Goal: Information Seeking & Learning: Learn about a topic

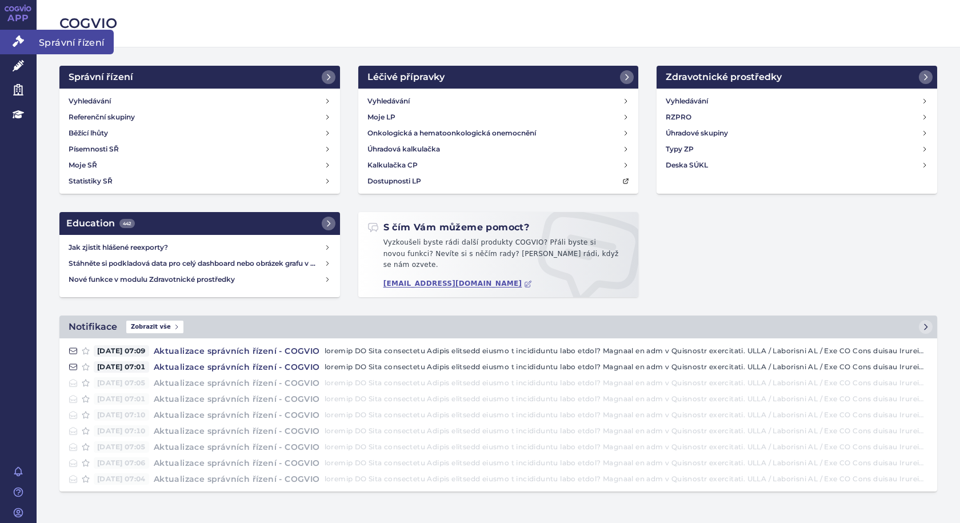
click at [14, 44] on icon at bounding box center [18, 40] width 11 height 11
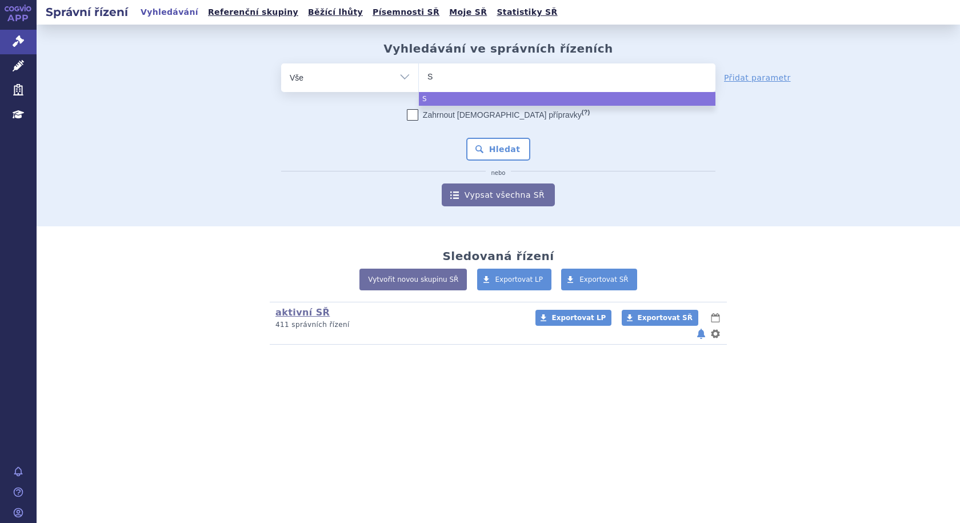
type input "SU"
type input "SUK"
type input "SUKLS"
type input "SUKLS1"
type input "SUKLS16"
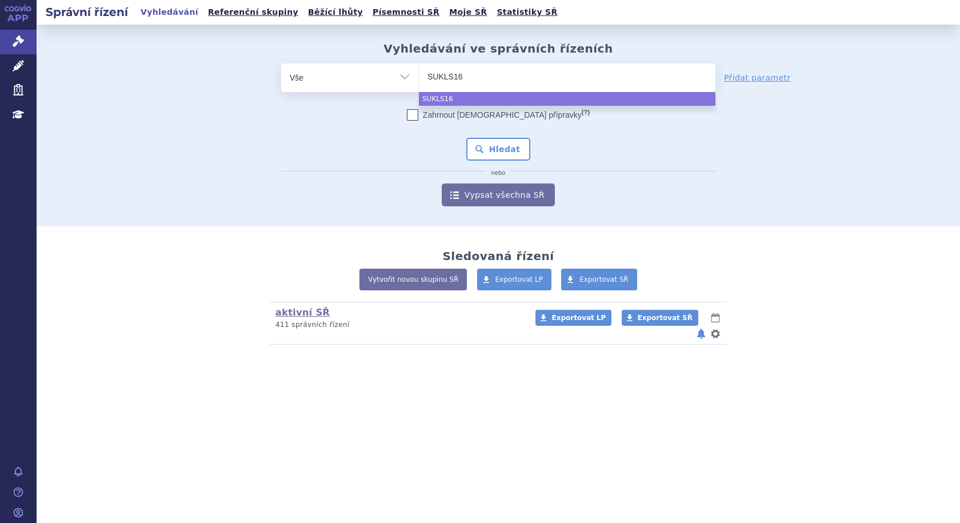
type input "SUKLS166"
type input "SUKLS1664"
type input "SUKLS16648"
type input "SUKLS166482"
type input "SUKLS166482/"
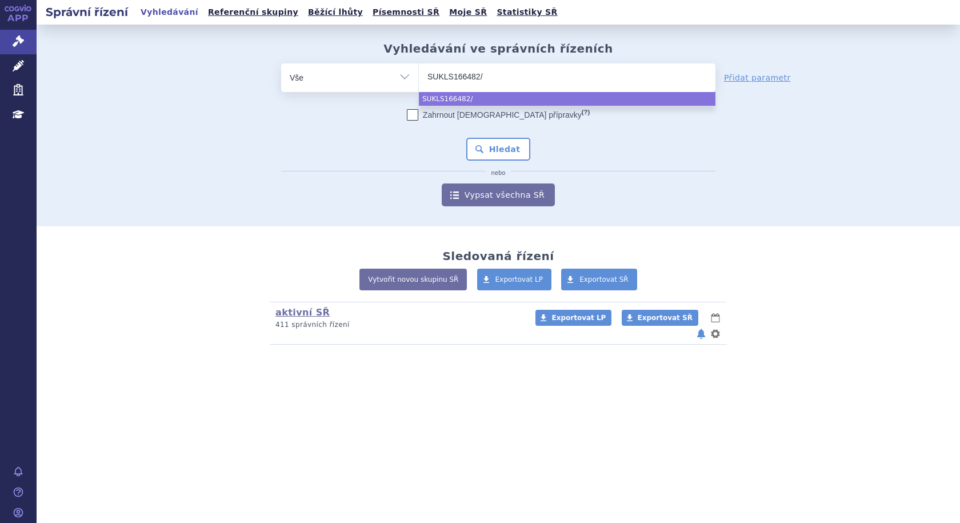
type input "SUKLS166482/2"
type input "SUKLS166482/20"
type input "SUKLS166482/202"
type input "SUKLS166482/2025"
select select "SUKLS166482/2025"
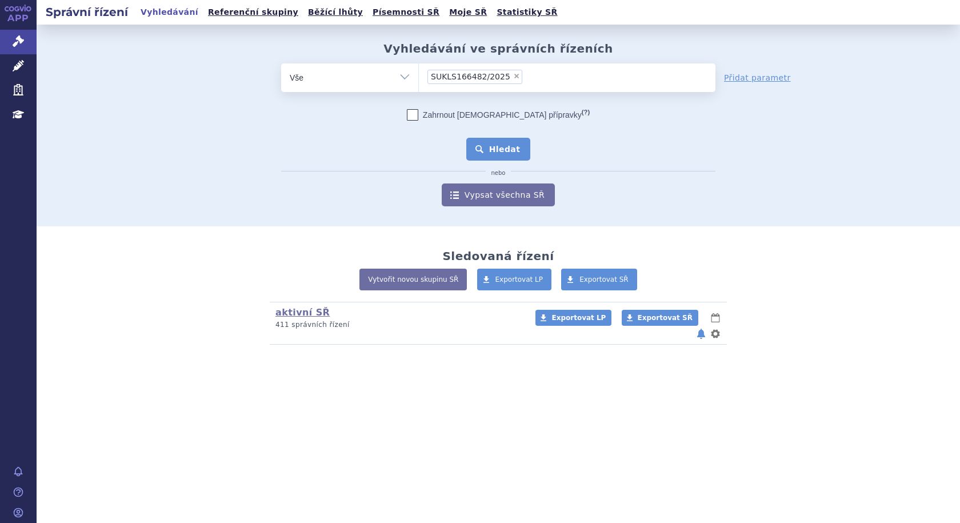
click at [509, 152] on button "Hledat" at bounding box center [498, 149] width 65 height 23
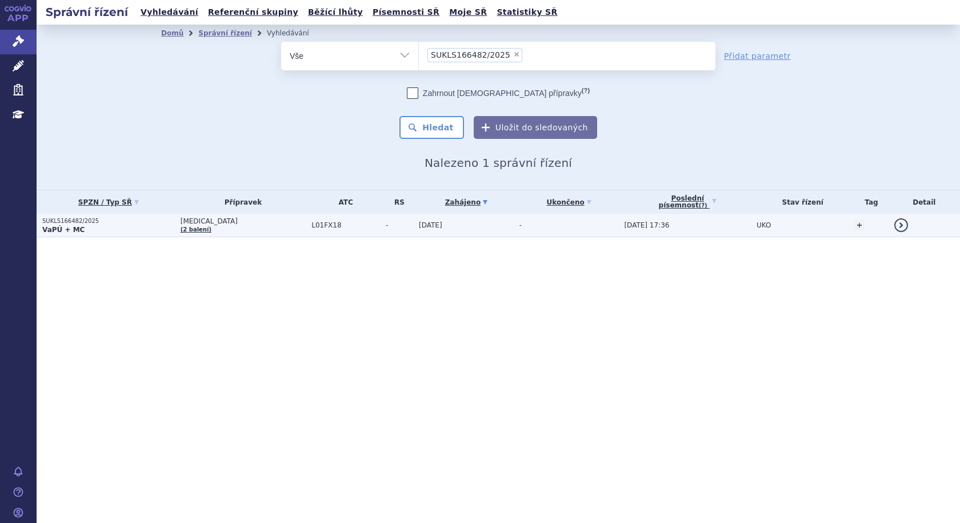
click at [137, 226] on p "VaPÚ + MC" at bounding box center [108, 229] width 133 height 9
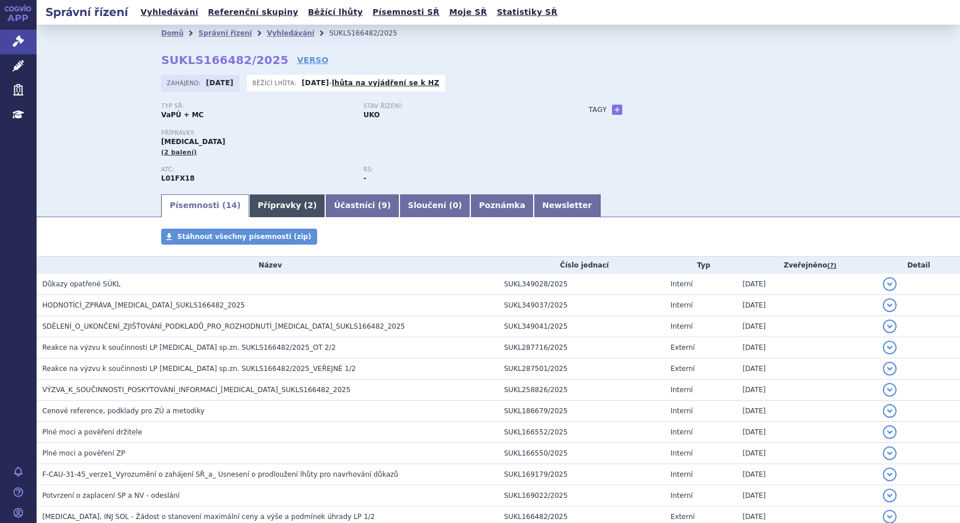
click at [249, 206] on link "Přípravky ( 2 )" at bounding box center [287, 205] width 76 height 23
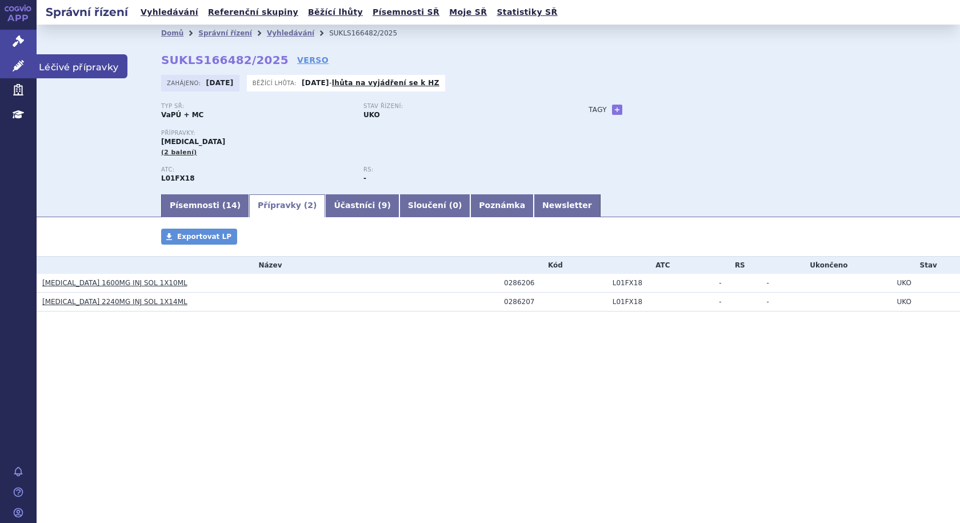
click at [69, 62] on span "Léčivé přípravky" at bounding box center [82, 66] width 91 height 24
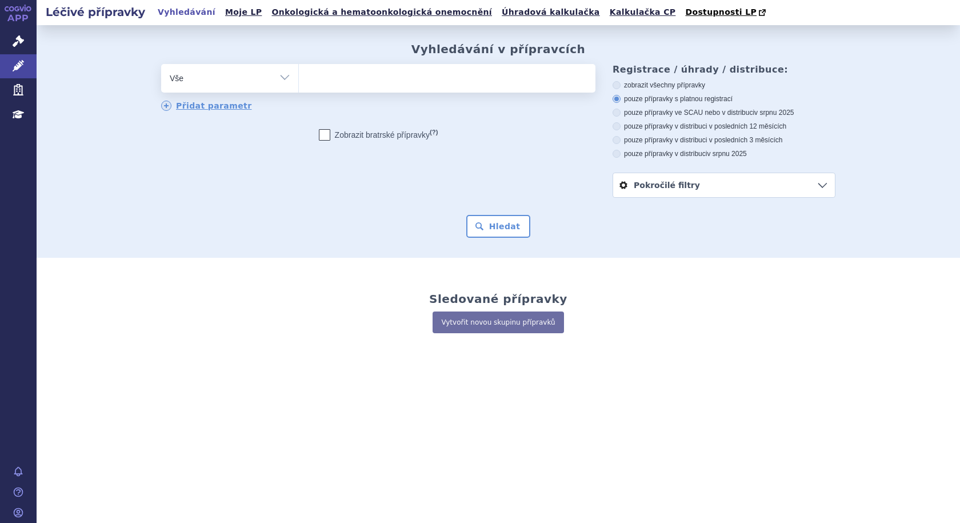
click at [415, 85] on ul at bounding box center [447, 76] width 297 height 24
click at [299, 85] on select at bounding box center [298, 77] width 1 height 29
click at [361, 83] on ul at bounding box center [447, 76] width 297 height 24
click at [299, 83] on select at bounding box center [298, 77] width 1 height 29
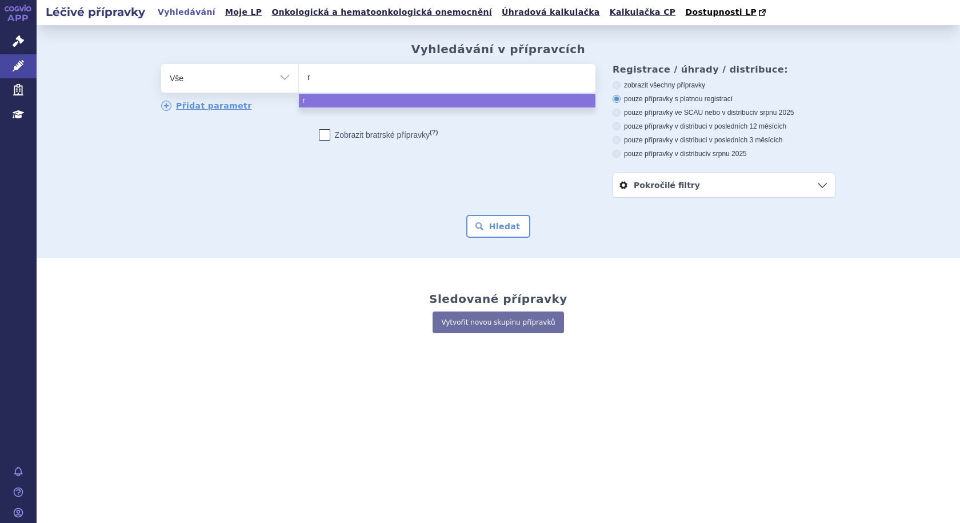
type input "ry"
type input "ryb"
type input "rybre"
type input "rybrev"
type input "rybreva"
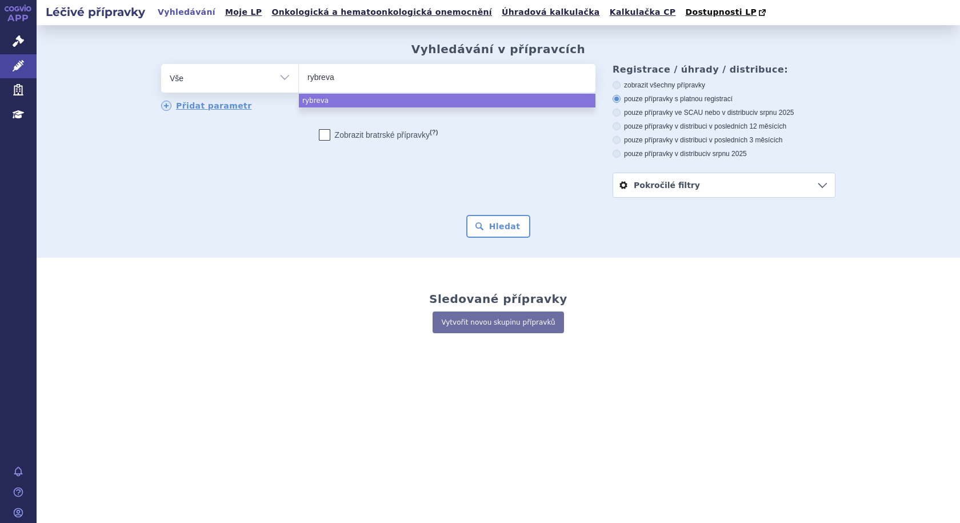
type input "rybrevan"
type input "[MEDICAL_DATA]"
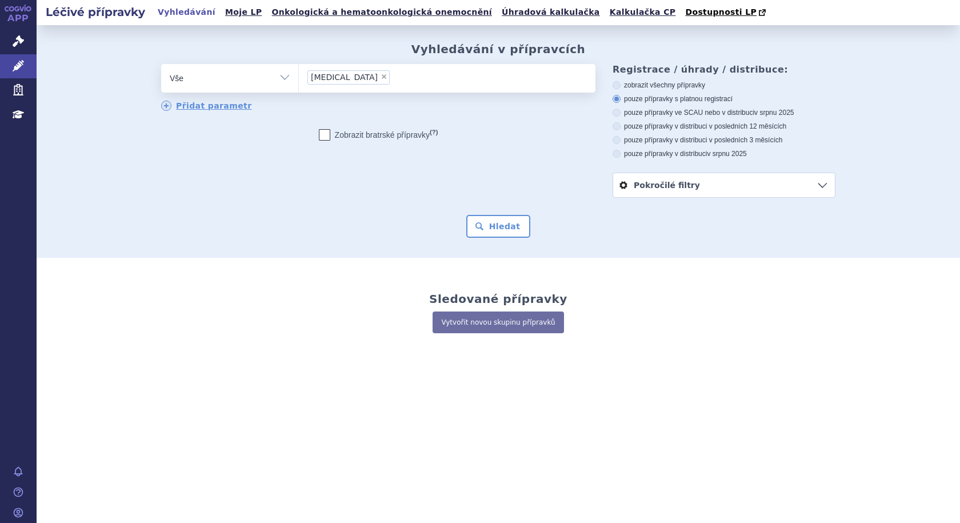
select select "rybrevant"
click at [497, 223] on button "Hledat" at bounding box center [498, 226] width 65 height 23
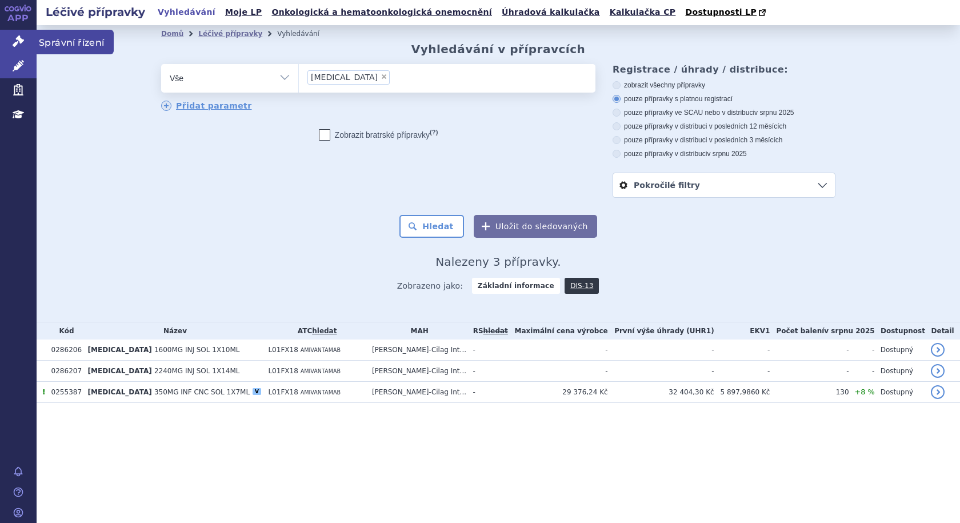
click at [105, 42] on span "Správní řízení" at bounding box center [75, 42] width 77 height 24
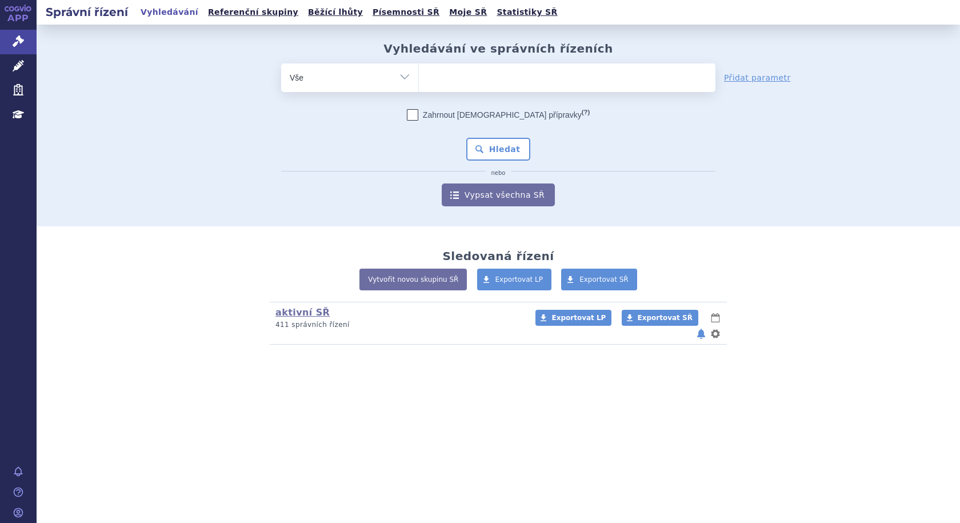
click at [498, 75] on ul at bounding box center [567, 75] width 297 height 24
click at [419, 75] on select at bounding box center [418, 77] width 1 height 29
type input "ry"
type input "ryb"
type input "rybr"
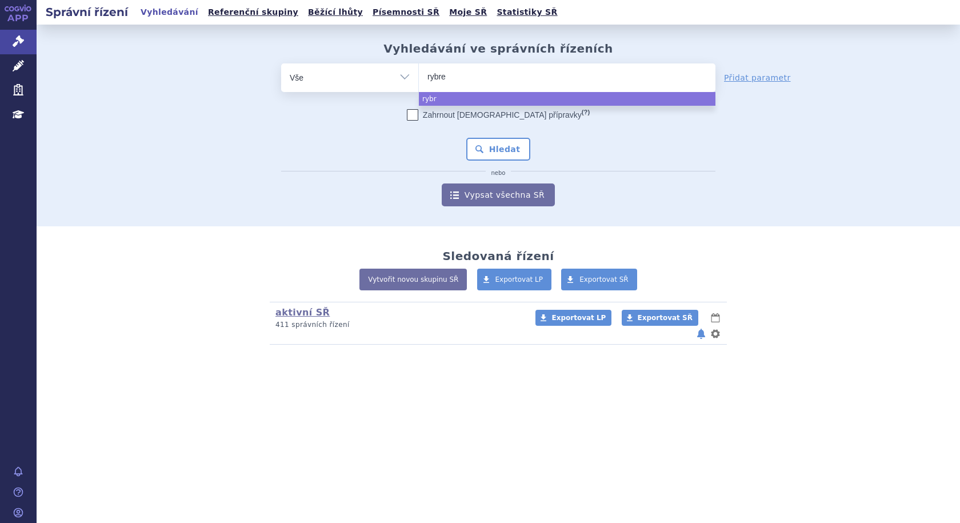
type input "rybrev"
type input "rybreva"
type input "rybrevan"
type input "rybrevant"
select select "rybrevant"
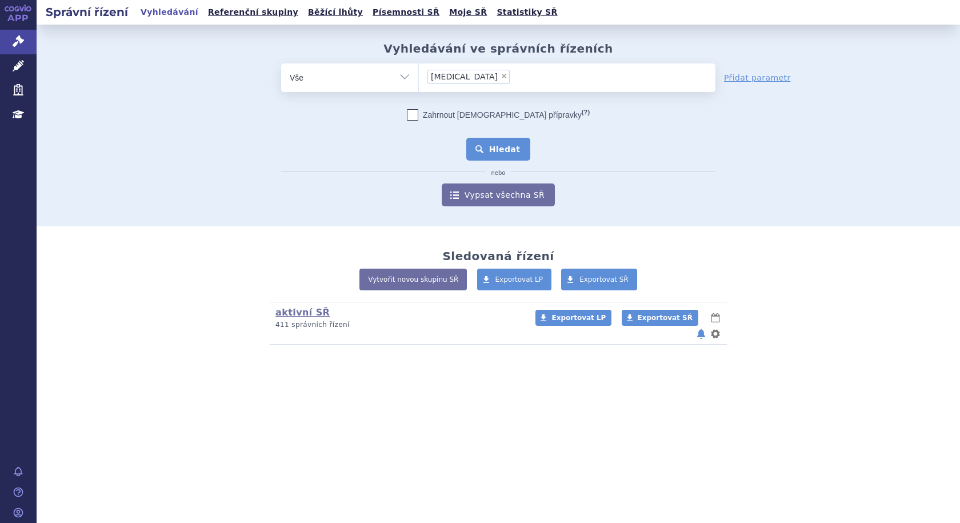
click at [513, 146] on button "Hledat" at bounding box center [498, 149] width 65 height 23
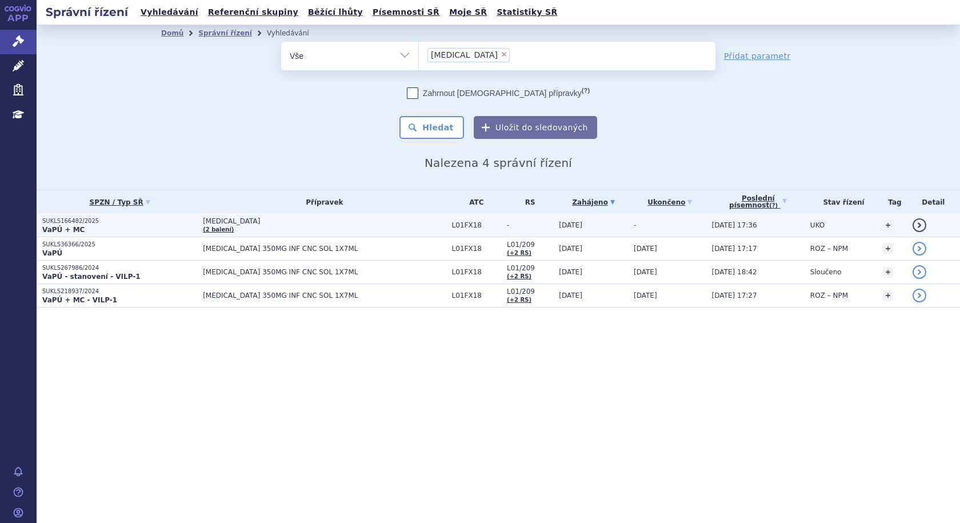
click at [253, 229] on td "[MEDICAL_DATA] (2 balení)" at bounding box center [321, 225] width 249 height 23
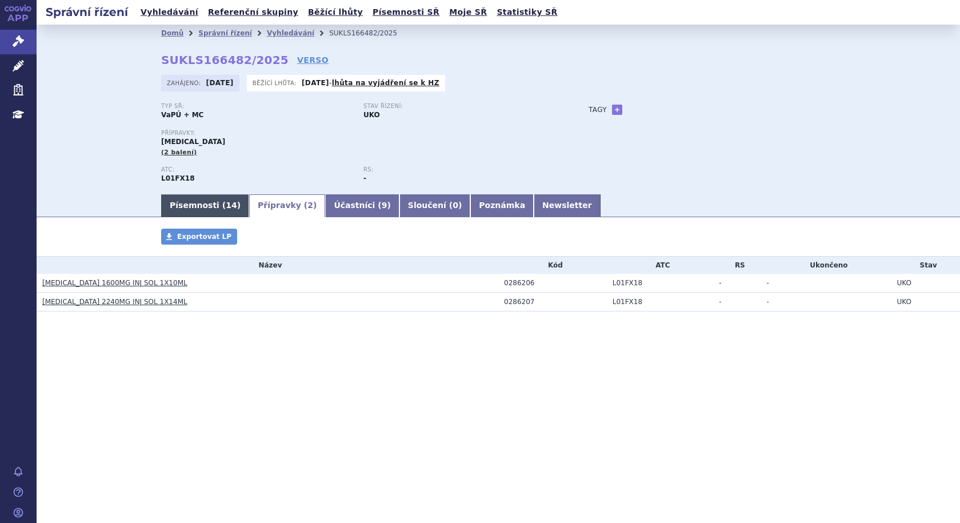
click at [196, 207] on link "Písemnosti ( 14 )" at bounding box center [205, 205] width 88 height 23
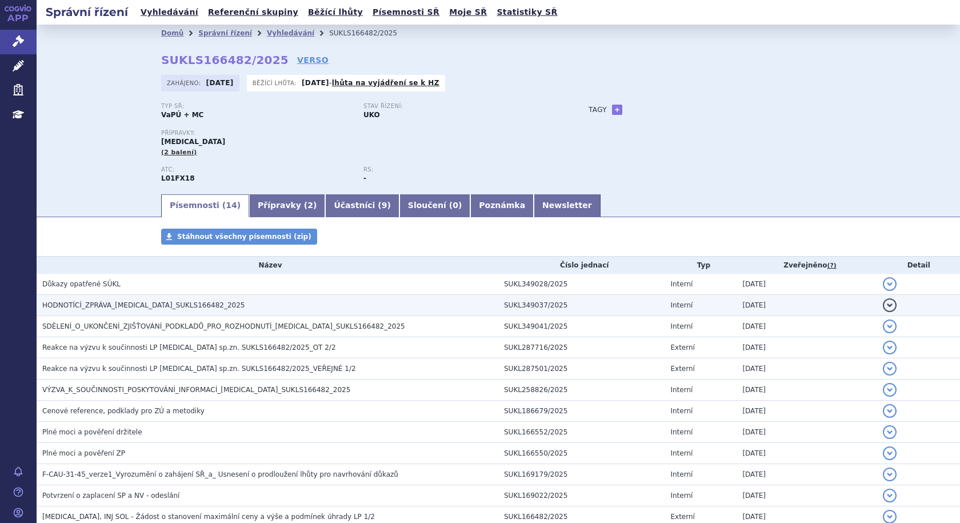
click at [177, 305] on span "HODNOTÍCÍ_ZPRÁVA_RYBREVANT_SUKLS166482_2025" at bounding box center [143, 305] width 203 height 8
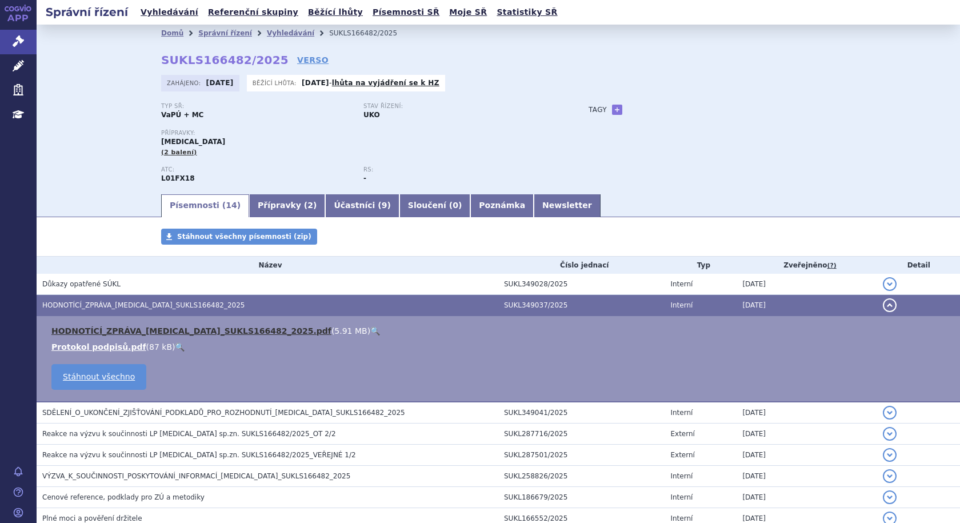
click at [161, 330] on link "HODNOTÍCÍ_ZPRÁVA_RYBREVANT_SUKLS166482_2025.pdf" at bounding box center [191, 330] width 280 height 9
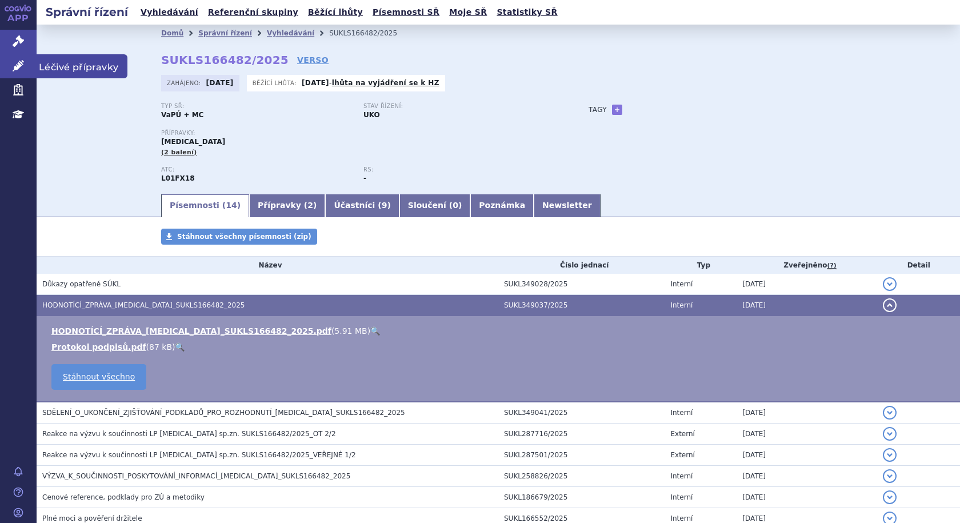
click at [66, 70] on span "Léčivé přípravky" at bounding box center [82, 66] width 91 height 24
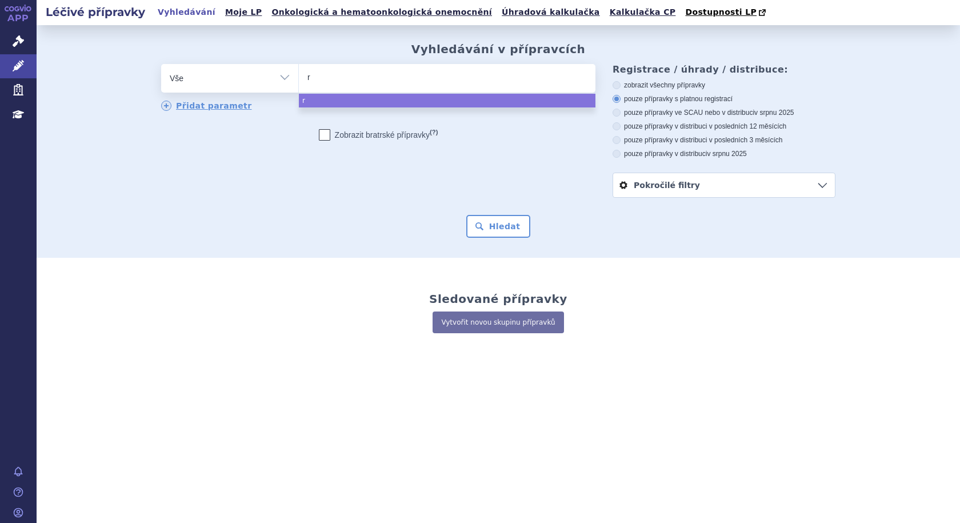
type input "ry"
type input "ryb"
type input "rybre"
type input "rybrev"
type input "rybreva"
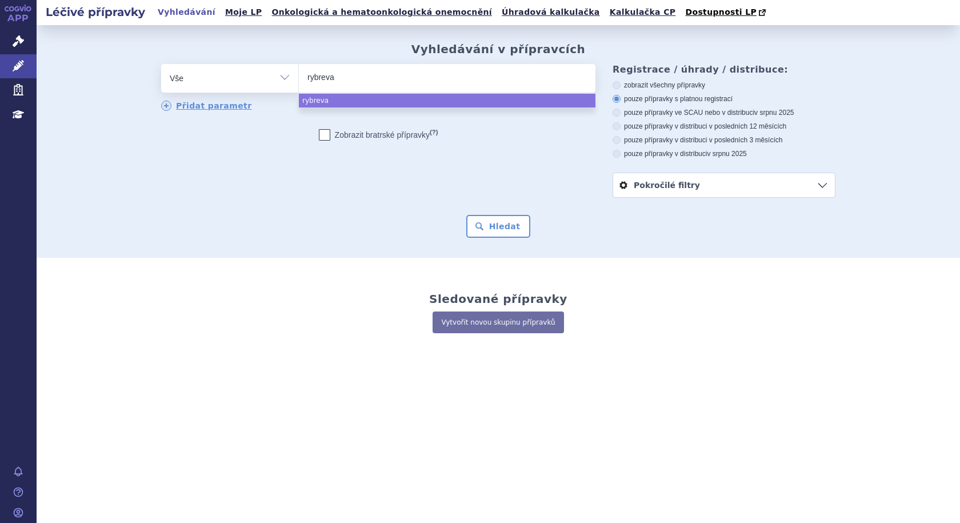
type input "rybrevan"
type input "[MEDICAL_DATA]"
select select "[MEDICAL_DATA]"
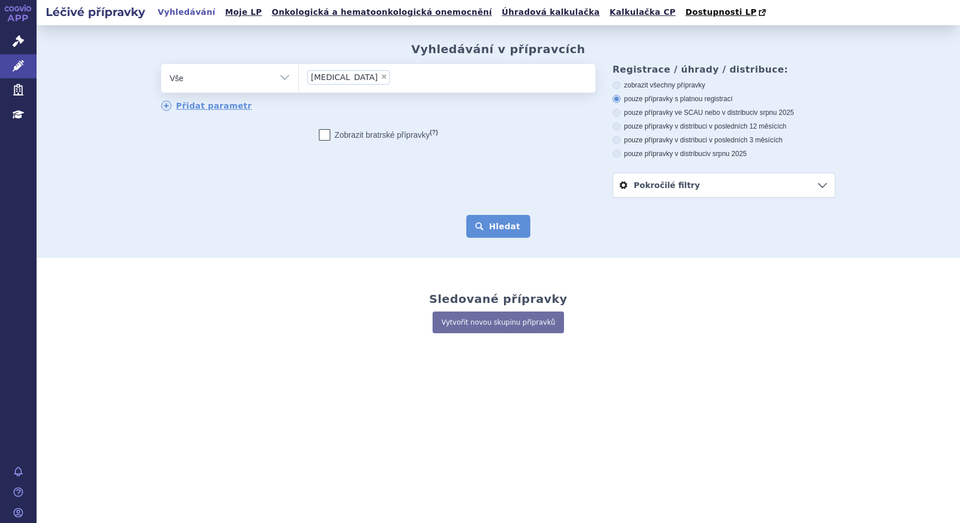
click at [521, 226] on button "Hledat" at bounding box center [498, 226] width 65 height 23
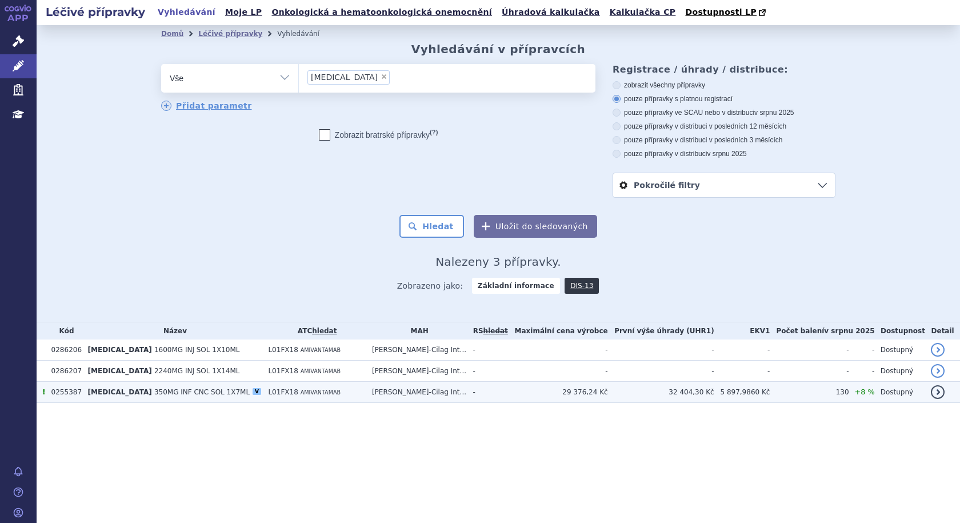
click at [64, 393] on td "0255387" at bounding box center [64, 392] width 37 height 21
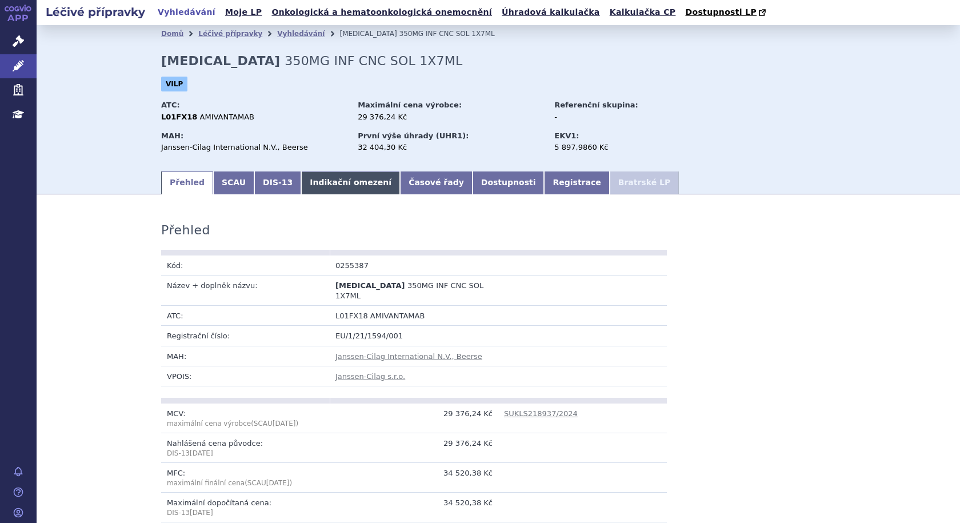
click at [329, 181] on link "Indikační omezení" at bounding box center [350, 182] width 99 height 23
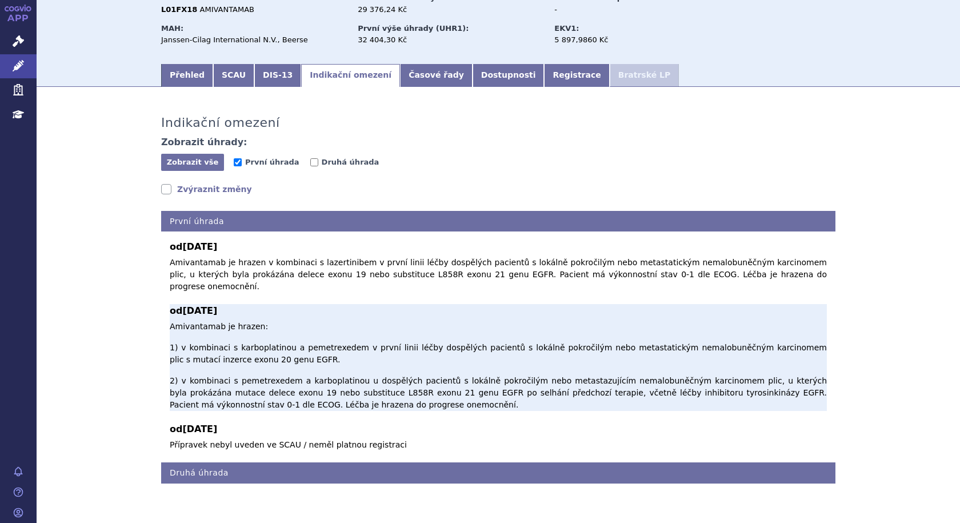
scroll to position [109, 0]
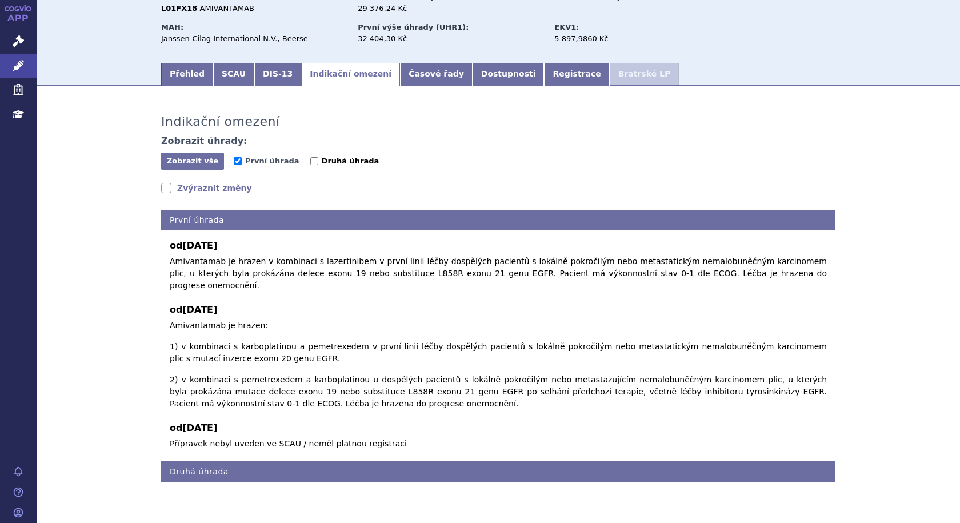
click at [310, 161] on input "Druhá úhrada" at bounding box center [314, 161] width 8 height 8
checkbox input "true"
click at [234, 162] on input "První úhrada" at bounding box center [238, 161] width 8 height 8
checkbox input "false"
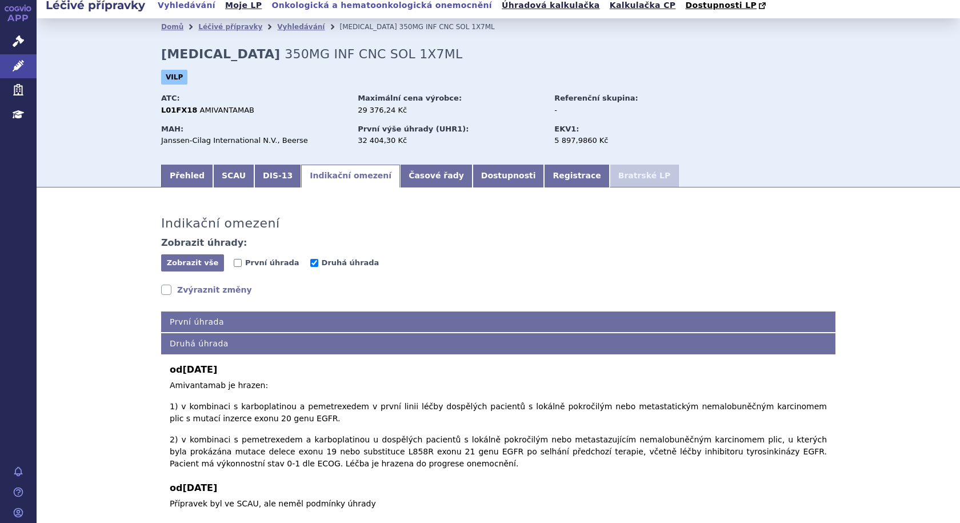
scroll to position [0, 0]
